Goal: Task Accomplishment & Management: Complete application form

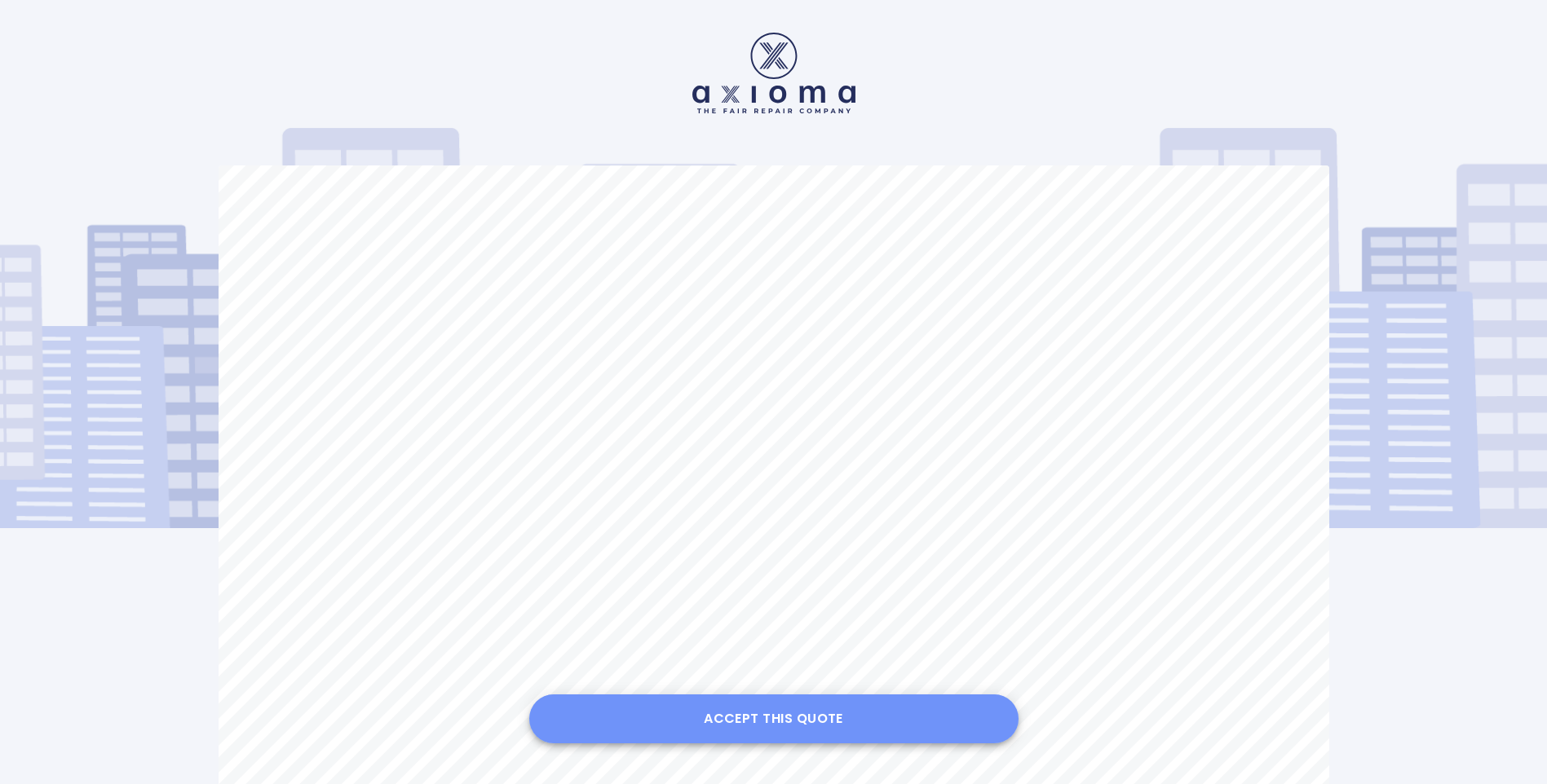
click at [760, 715] on button "Accept this Quote" at bounding box center [774, 719] width 490 height 49
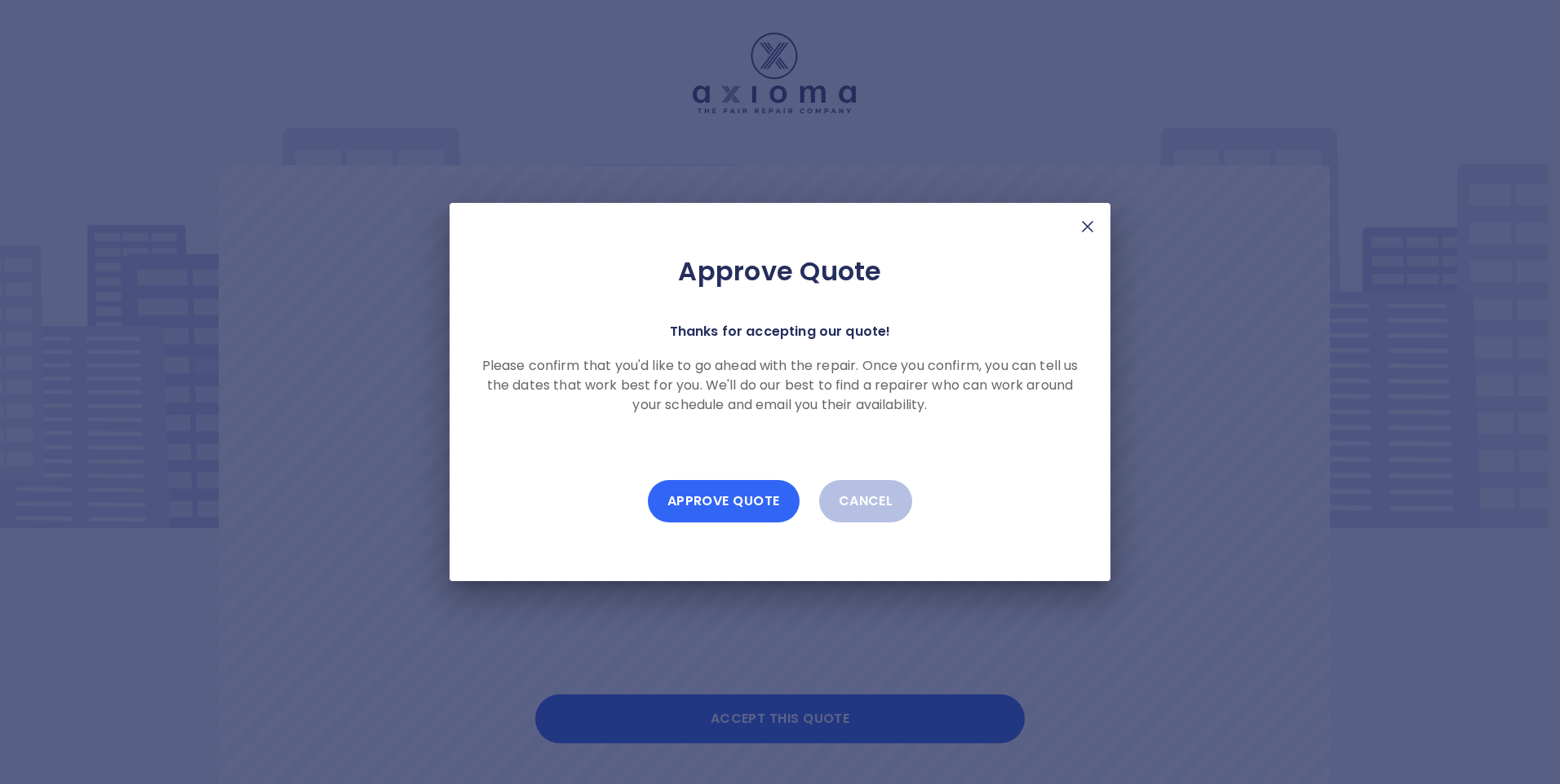
click at [714, 504] on button "Approve Quote" at bounding box center [723, 502] width 152 height 42
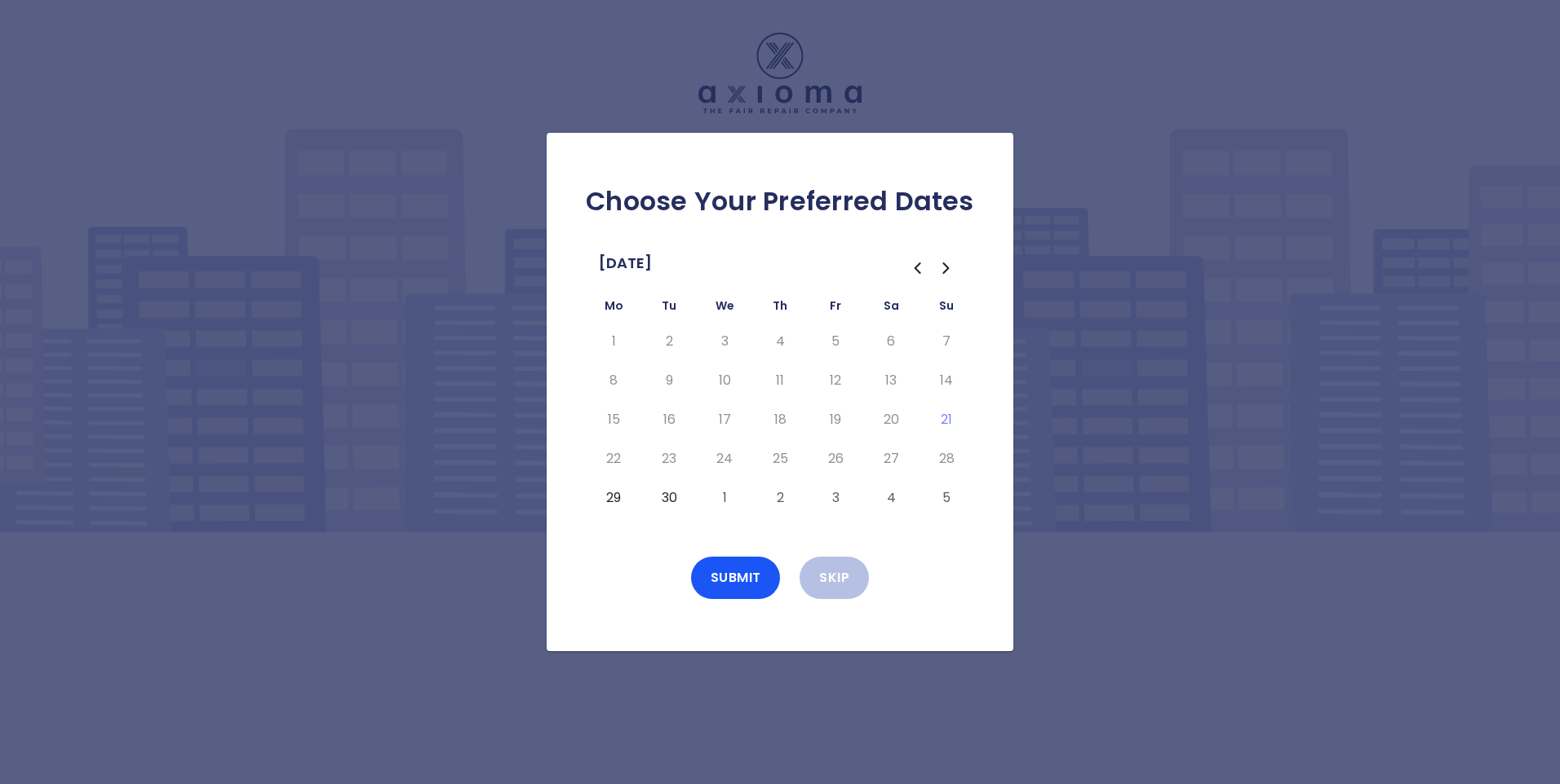
click at [667, 497] on button "30" at bounding box center [669, 498] width 29 height 26
click at [720, 497] on button "1" at bounding box center [724, 498] width 29 height 26
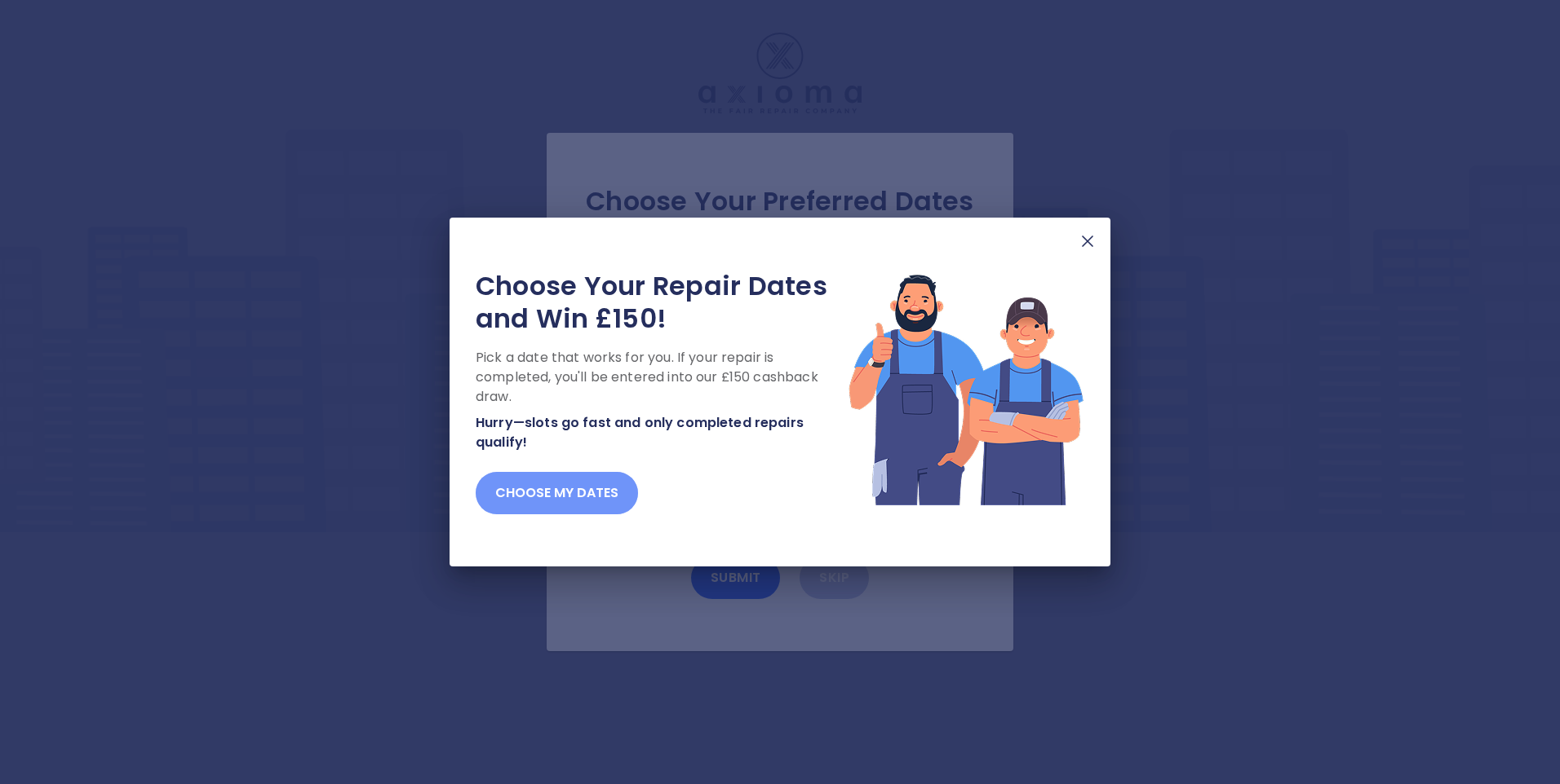
click at [582, 489] on button "Choose my dates" at bounding box center [557, 494] width 162 height 42
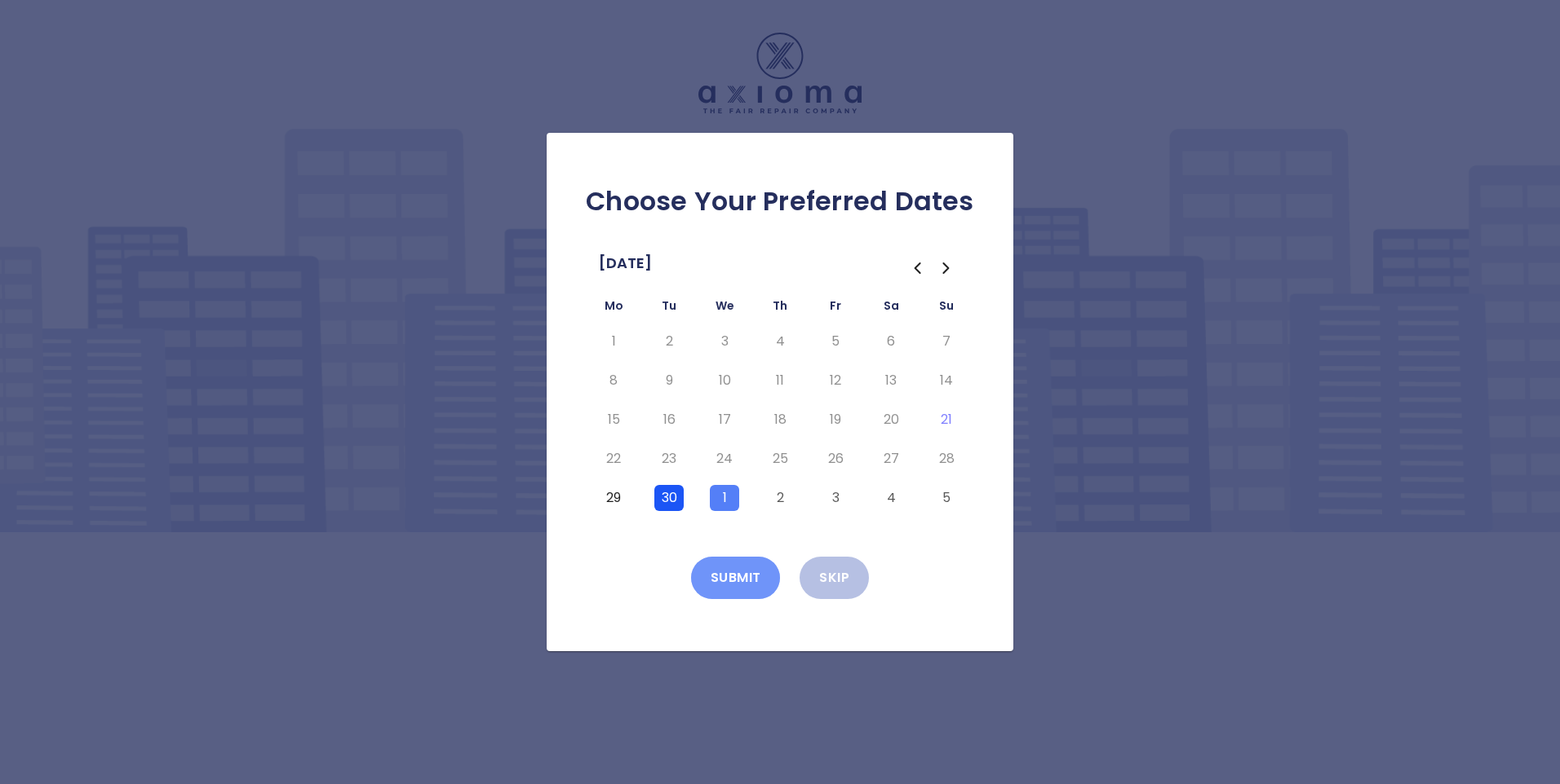
click at [729, 569] on button "Submit" at bounding box center [736, 578] width 90 height 42
